Goal: Transaction & Acquisition: Purchase product/service

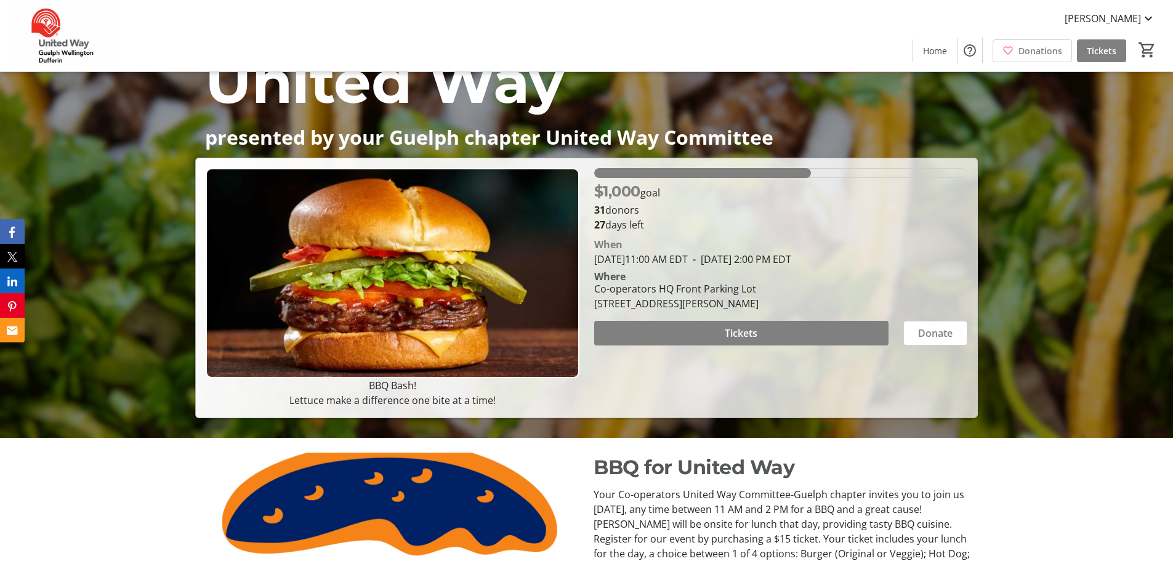
scroll to position [246, 0]
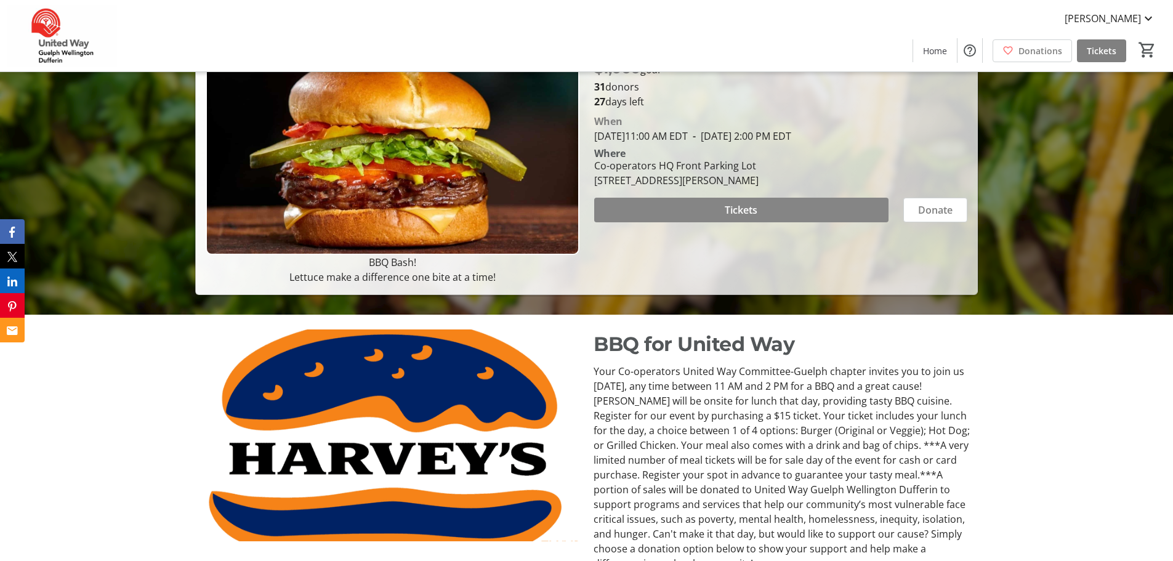
click at [763, 212] on span at bounding box center [741, 210] width 294 height 30
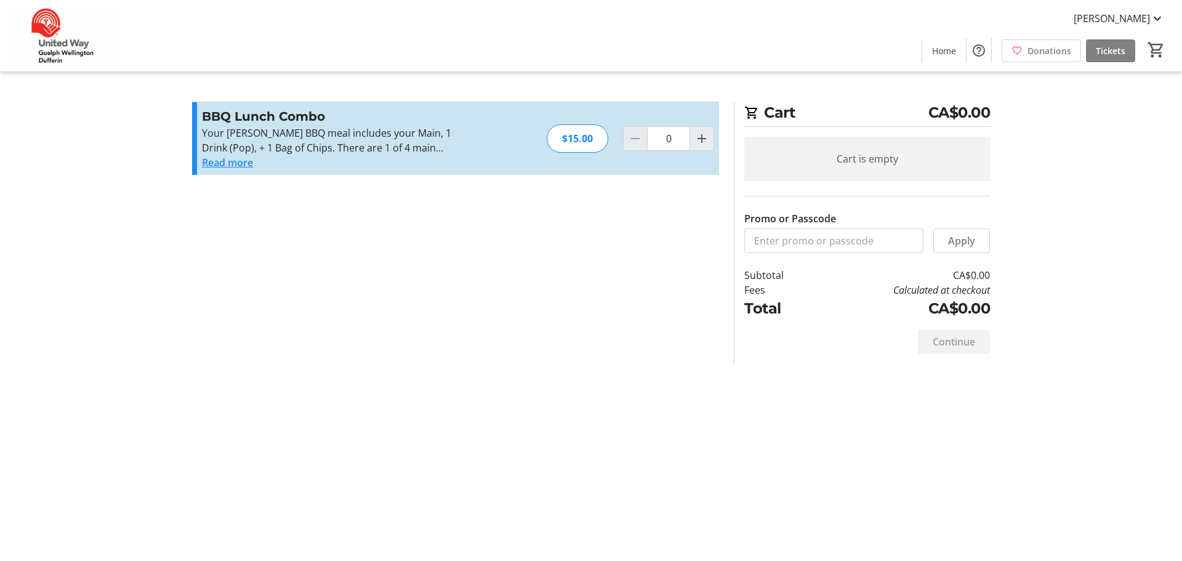
click at [243, 159] on button "Read more" at bounding box center [227, 162] width 51 height 15
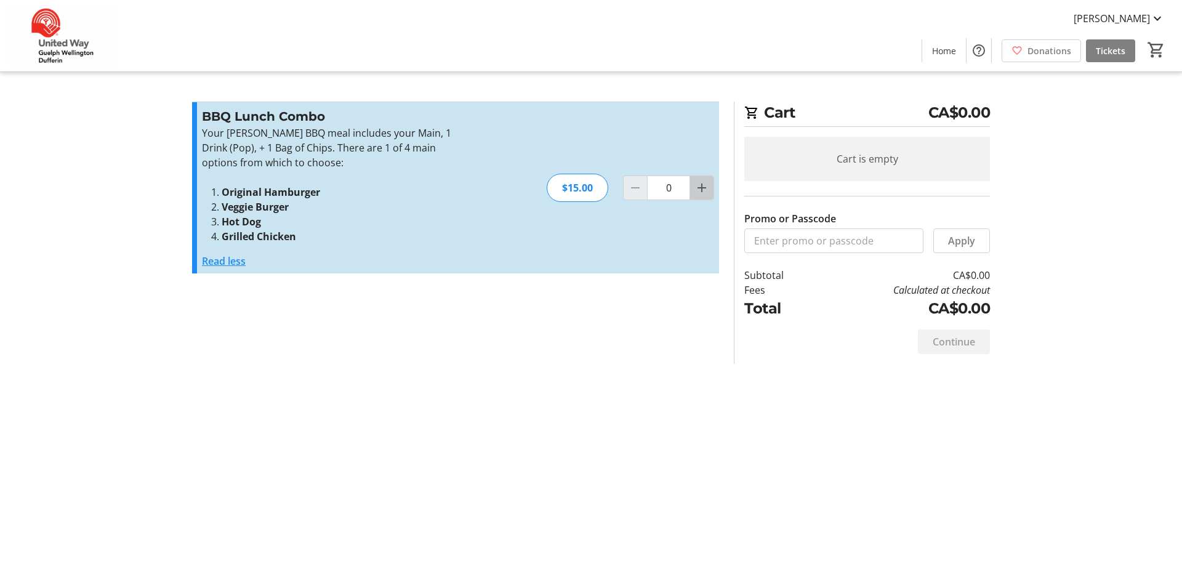
click at [700, 190] on mat-icon "Increment by one" at bounding box center [702, 187] width 15 height 15
type input "1"
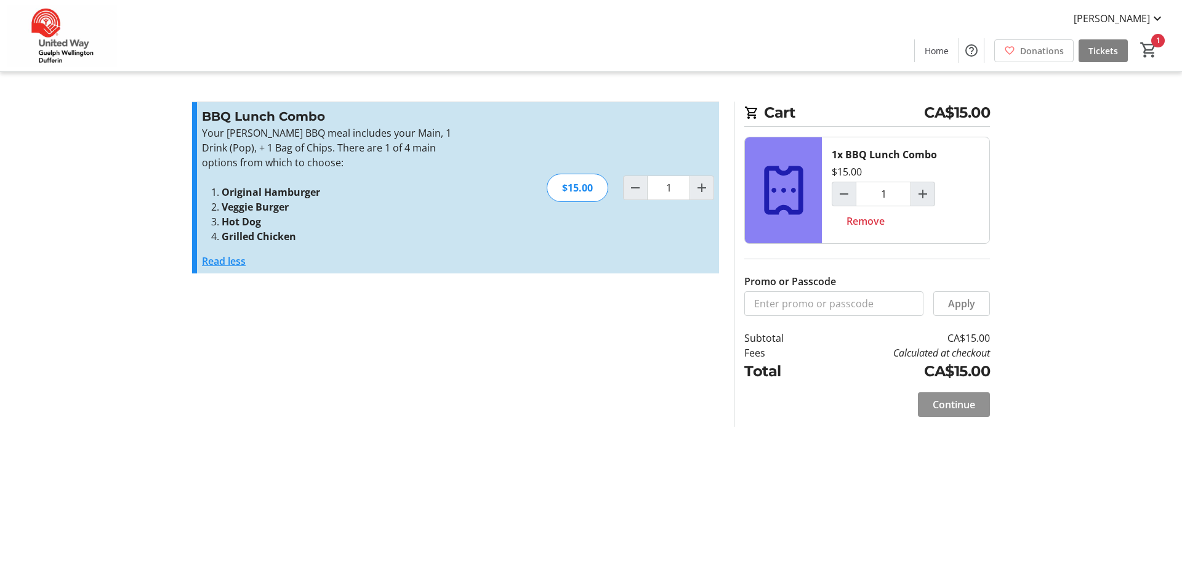
click at [931, 403] on span at bounding box center [954, 405] width 72 height 30
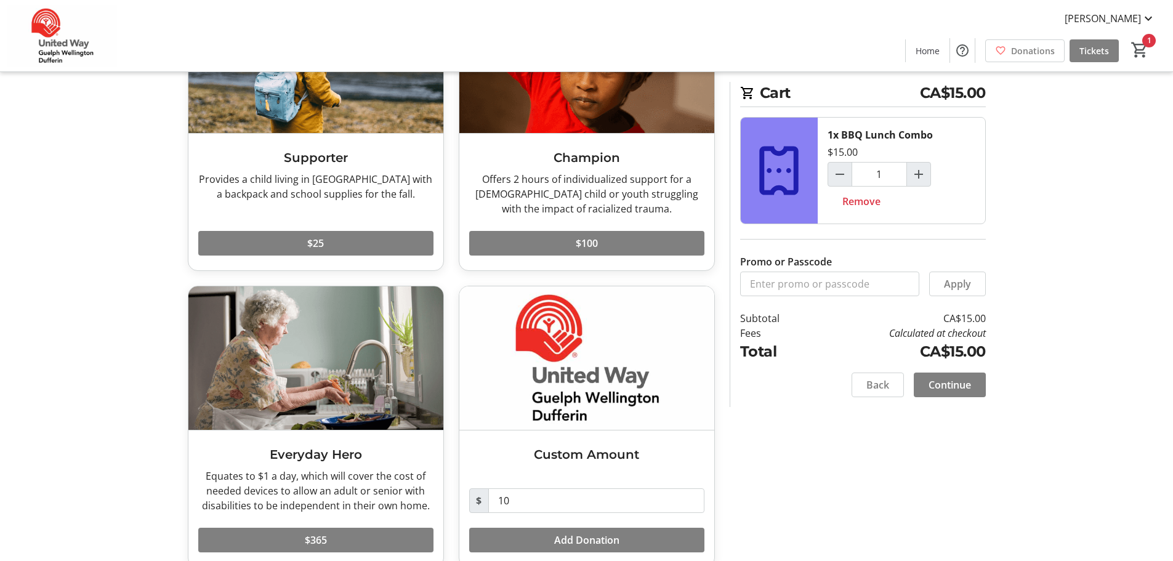
scroll to position [171, 0]
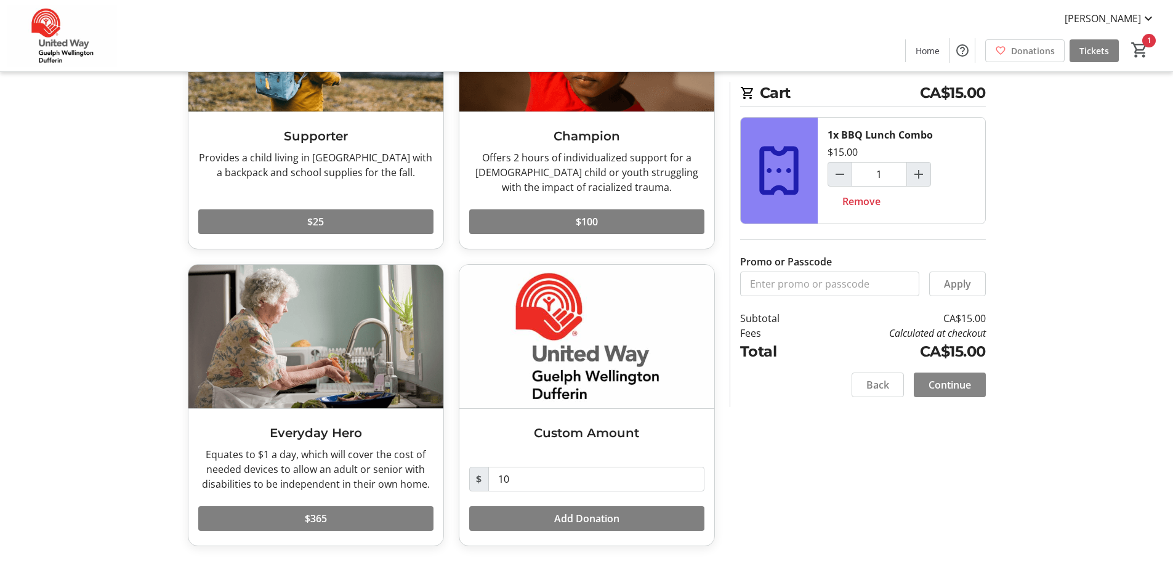
click at [967, 377] on span "Continue" at bounding box center [949, 384] width 42 height 15
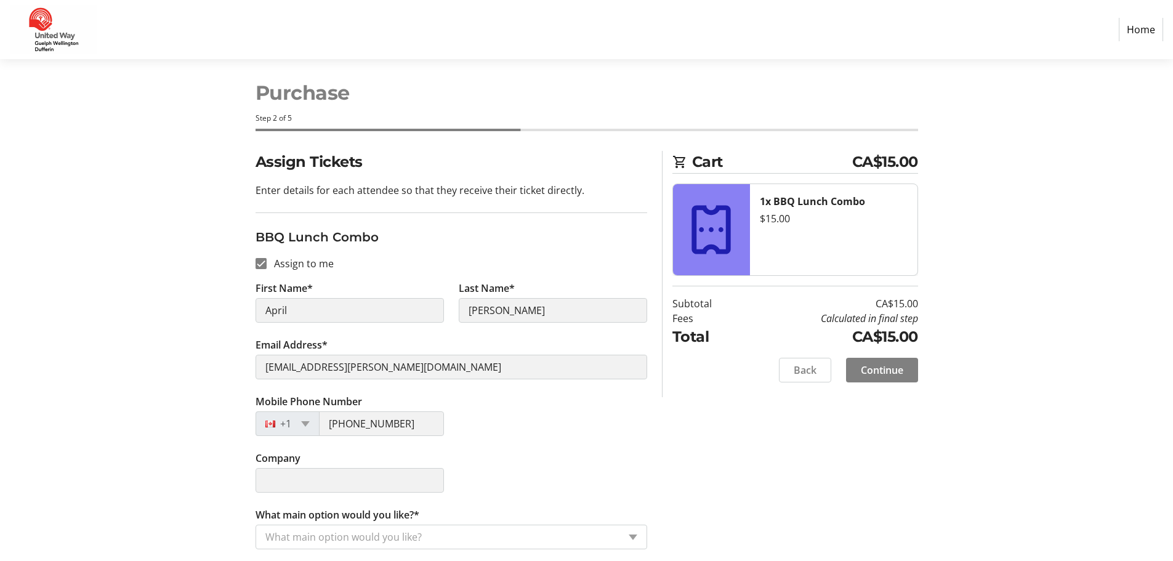
scroll to position [14, 0]
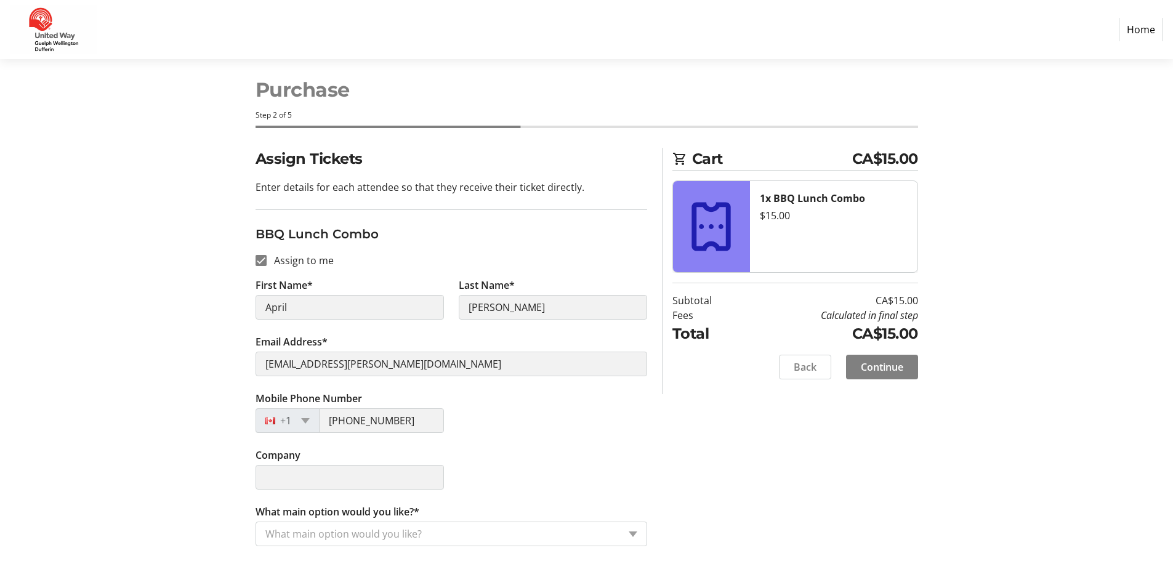
click at [534, 529] on input "What main option would you like?*" at bounding box center [441, 533] width 353 height 15
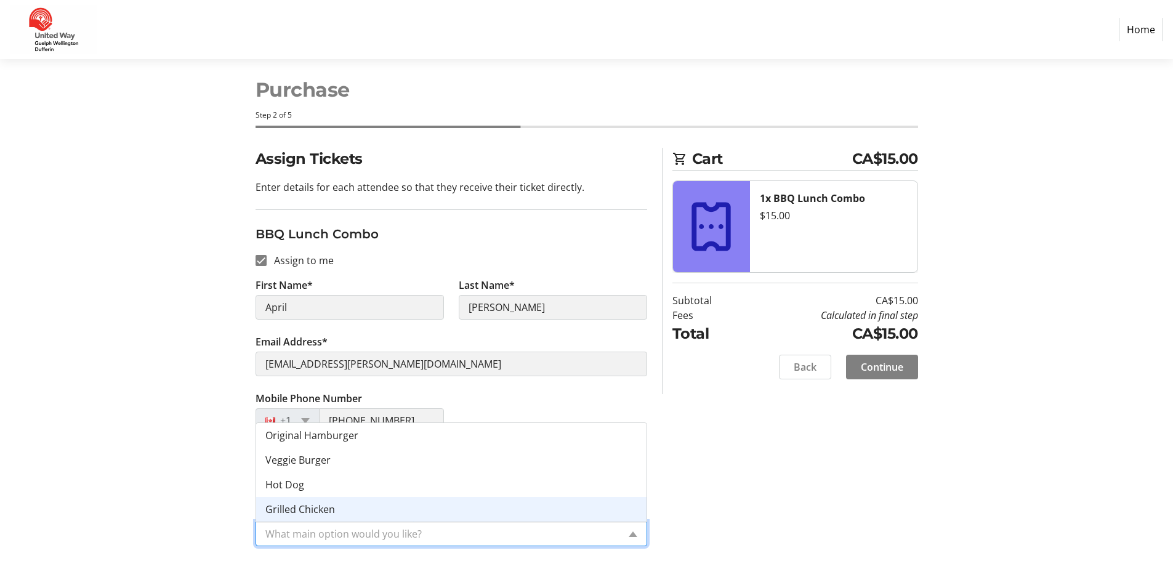
click at [531, 504] on div "Grilled Chicken" at bounding box center [451, 509] width 390 height 25
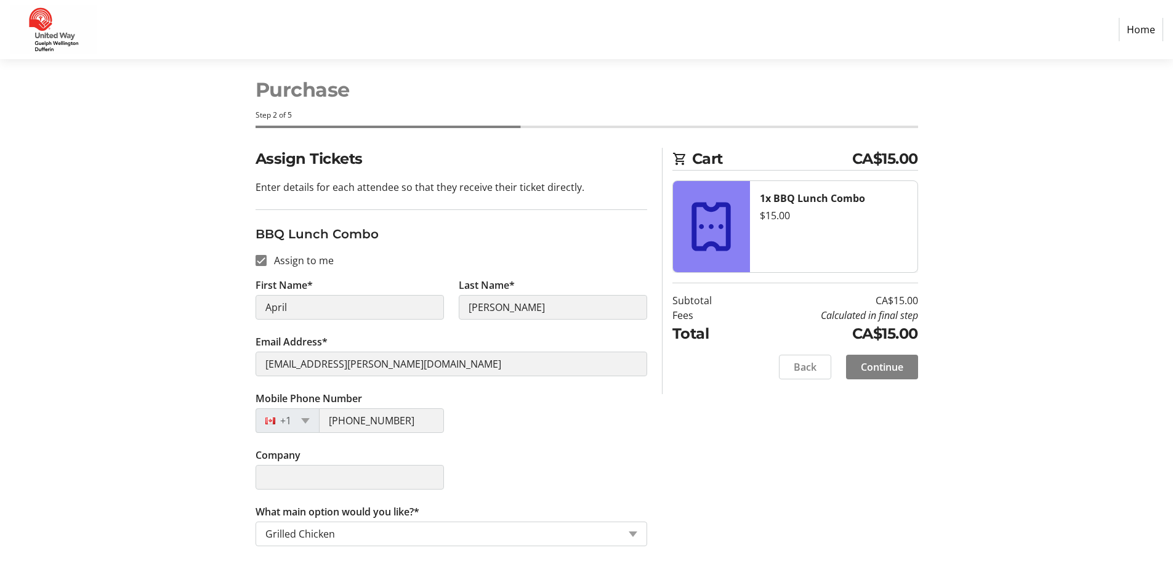
click at [723, 500] on div "Assign Tickets Enter details for each attendee so that they receive their ticke…" at bounding box center [586, 354] width 813 height 413
click at [876, 365] on span "Continue" at bounding box center [882, 367] width 42 height 15
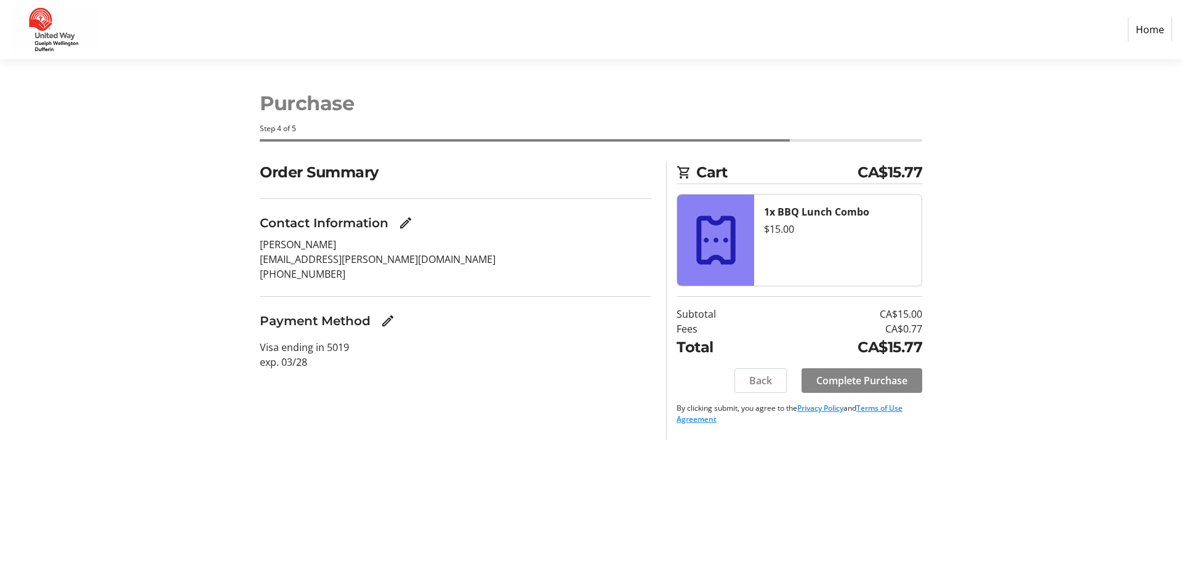
click at [845, 380] on span "Complete Purchase" at bounding box center [861, 380] width 91 height 15
